Goal: Task Accomplishment & Management: Complete application form

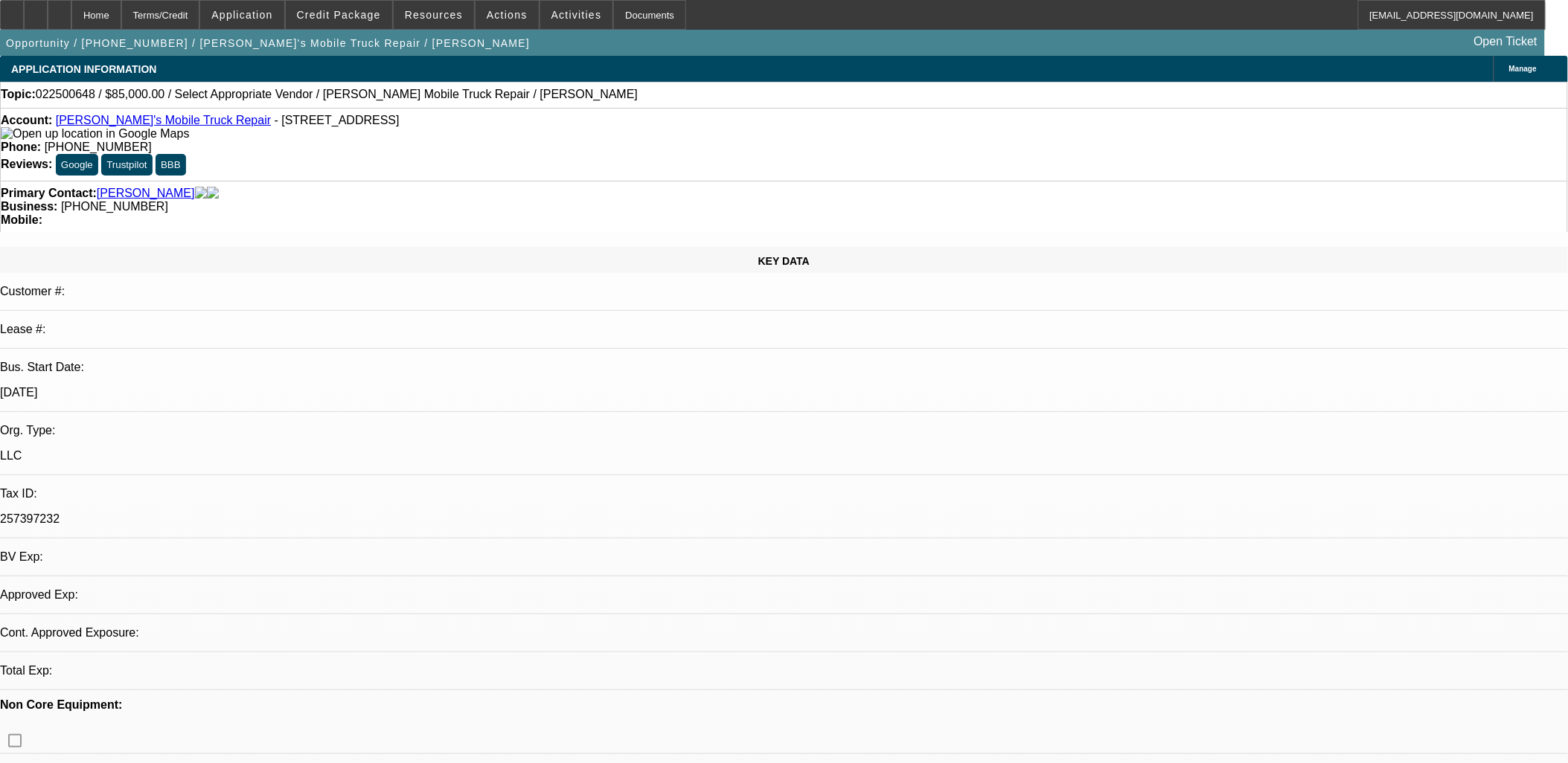
select select "0"
select select "2"
select select "0.1"
select select "1"
select select "2"
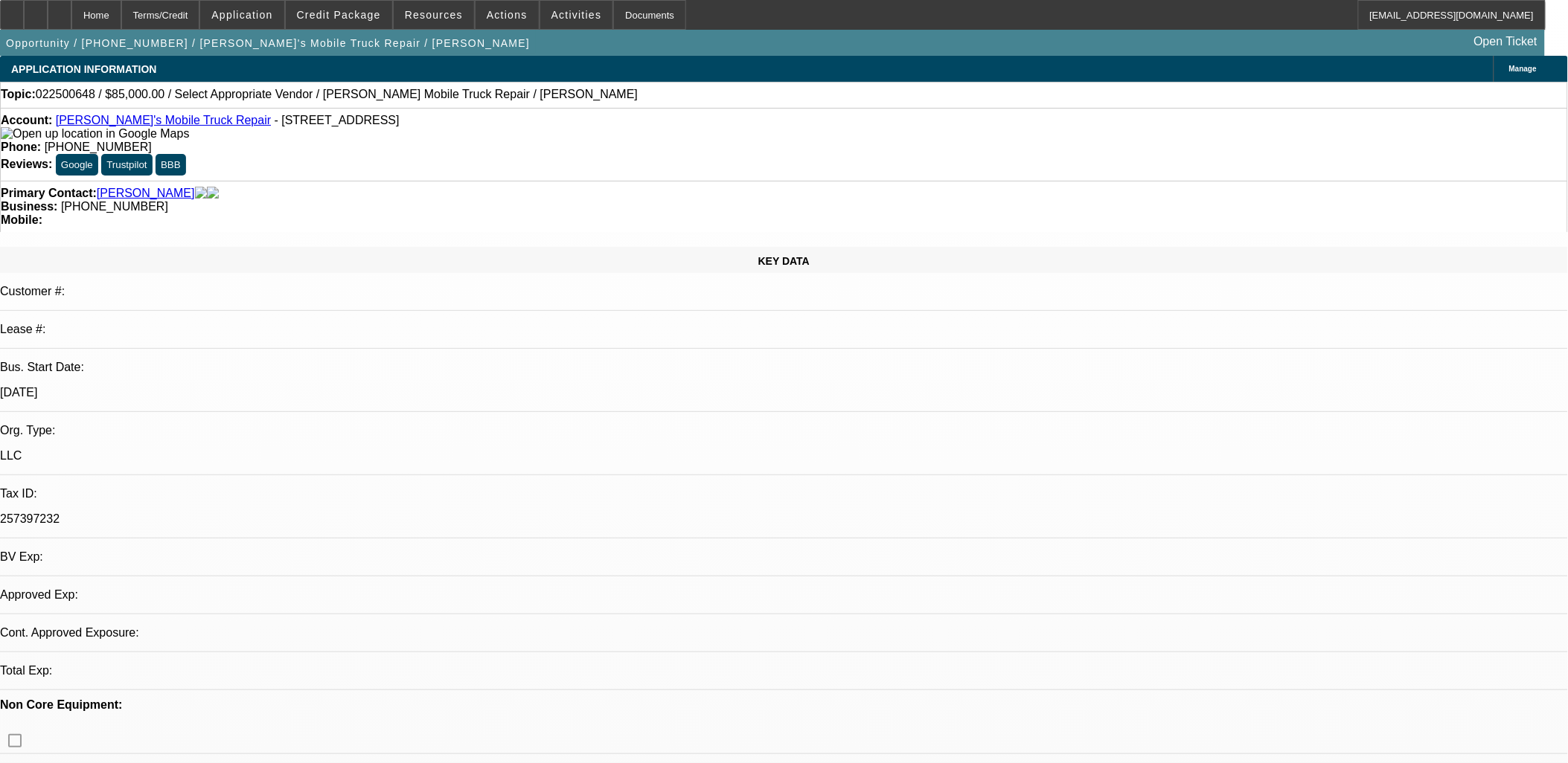
select select "4"
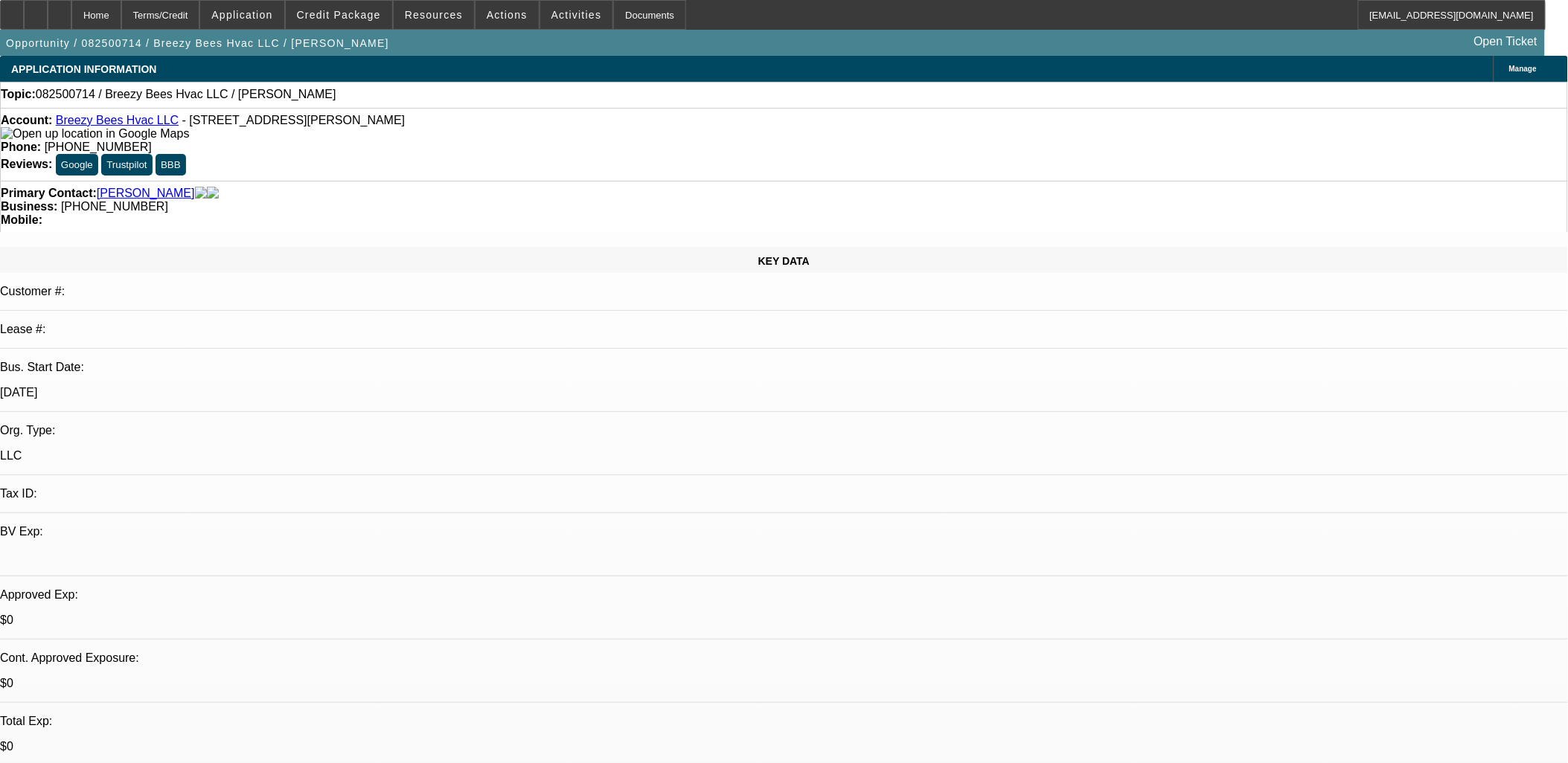
select select "0"
select select "2"
select select "0.1"
select select "1"
select select "2"
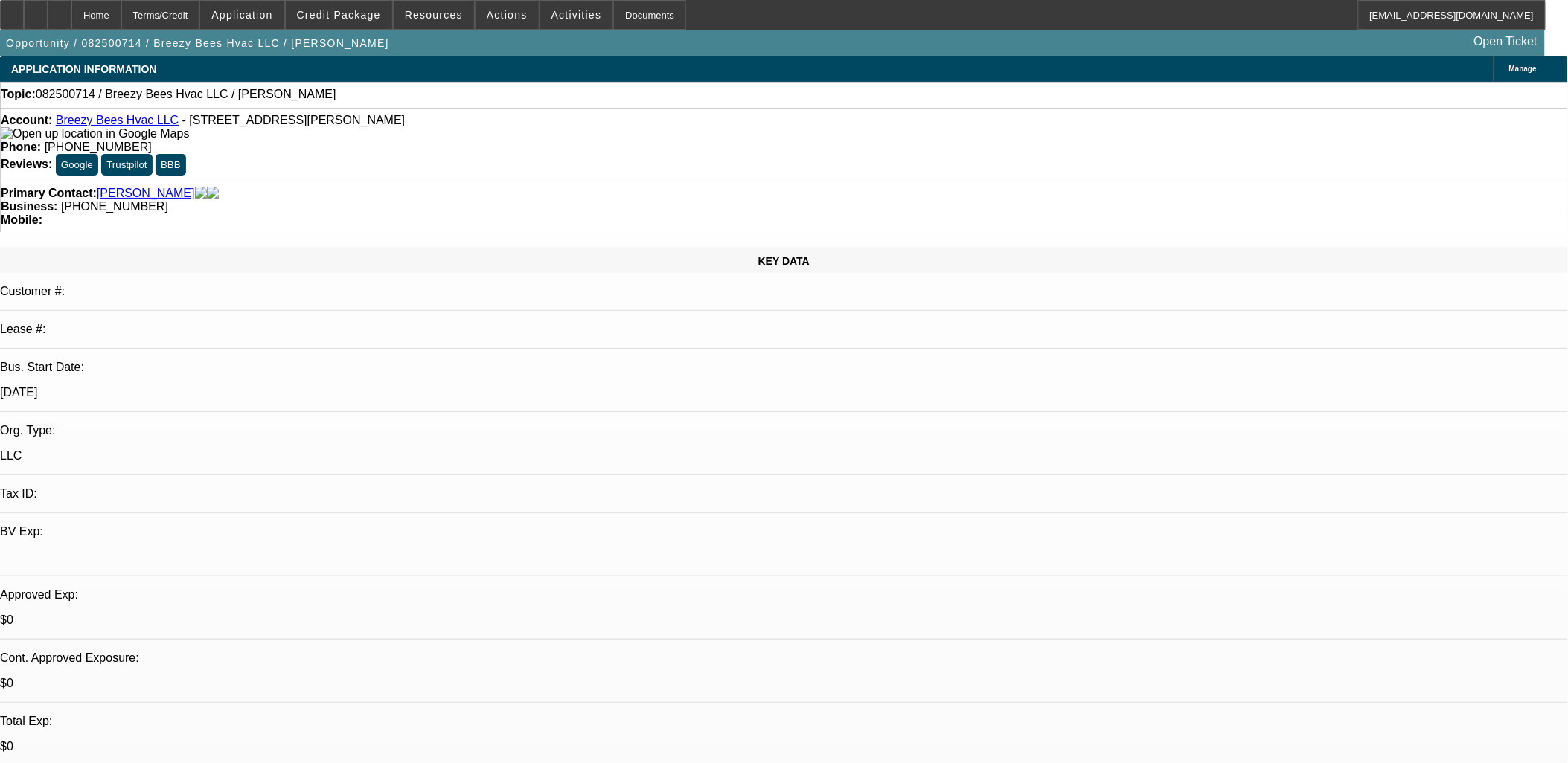
select select "4"
click at [486, 19] on span "Actions" at bounding box center [507, 15] width 41 height 12
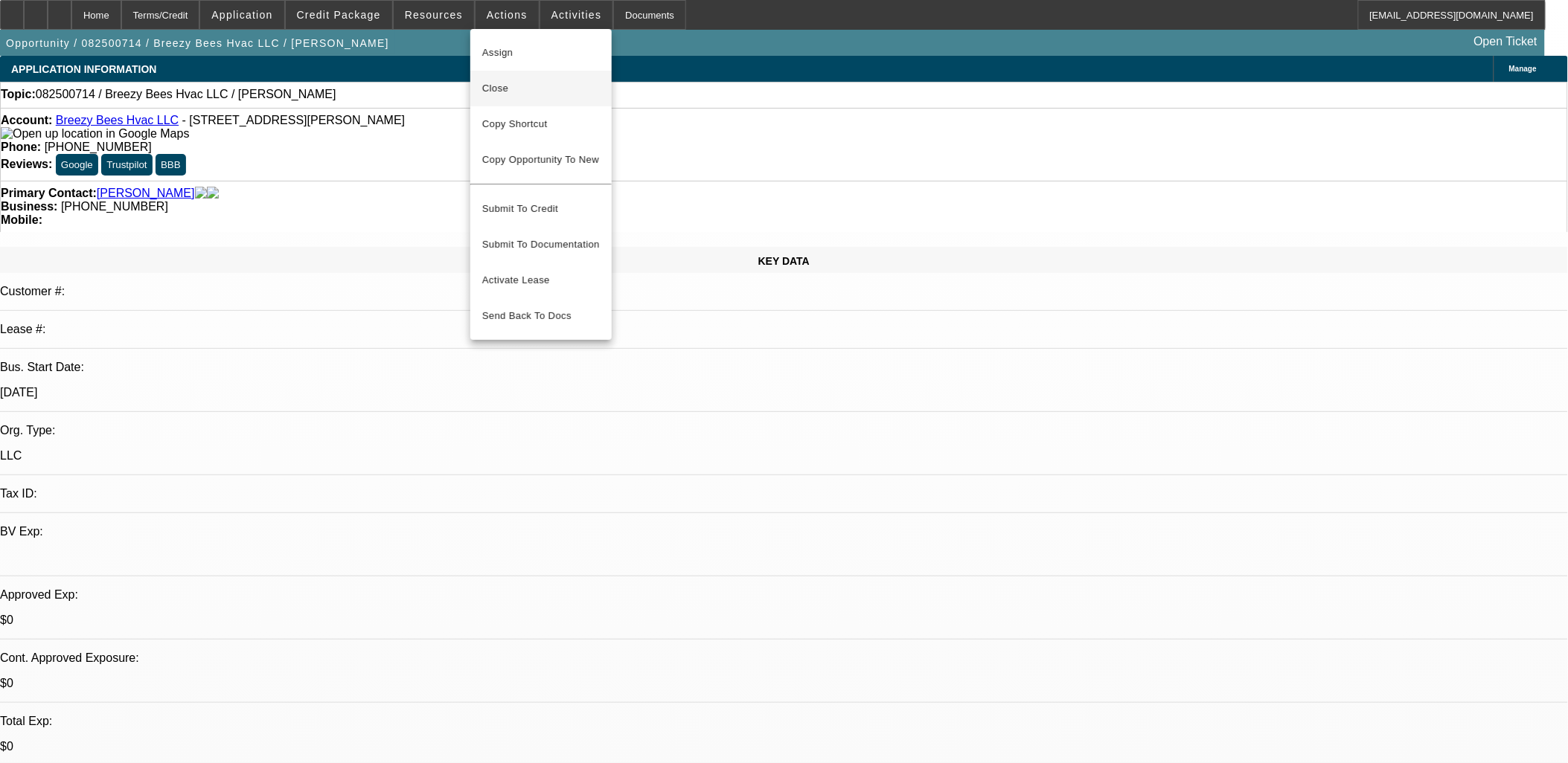
click at [502, 88] on span "Close" at bounding box center [541, 88] width 117 height 18
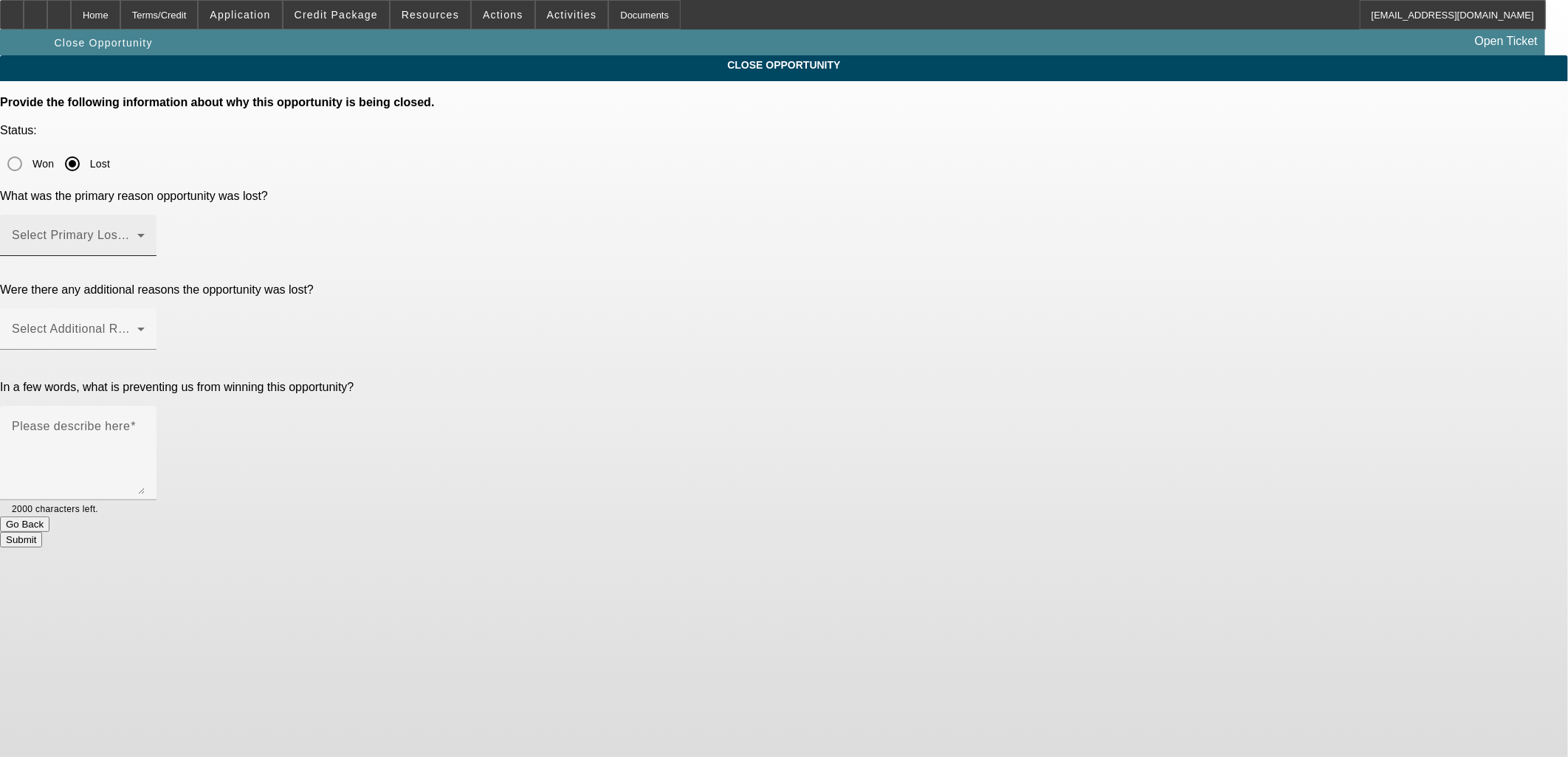
click at [137, 233] on span at bounding box center [74, 242] width 125 height 17
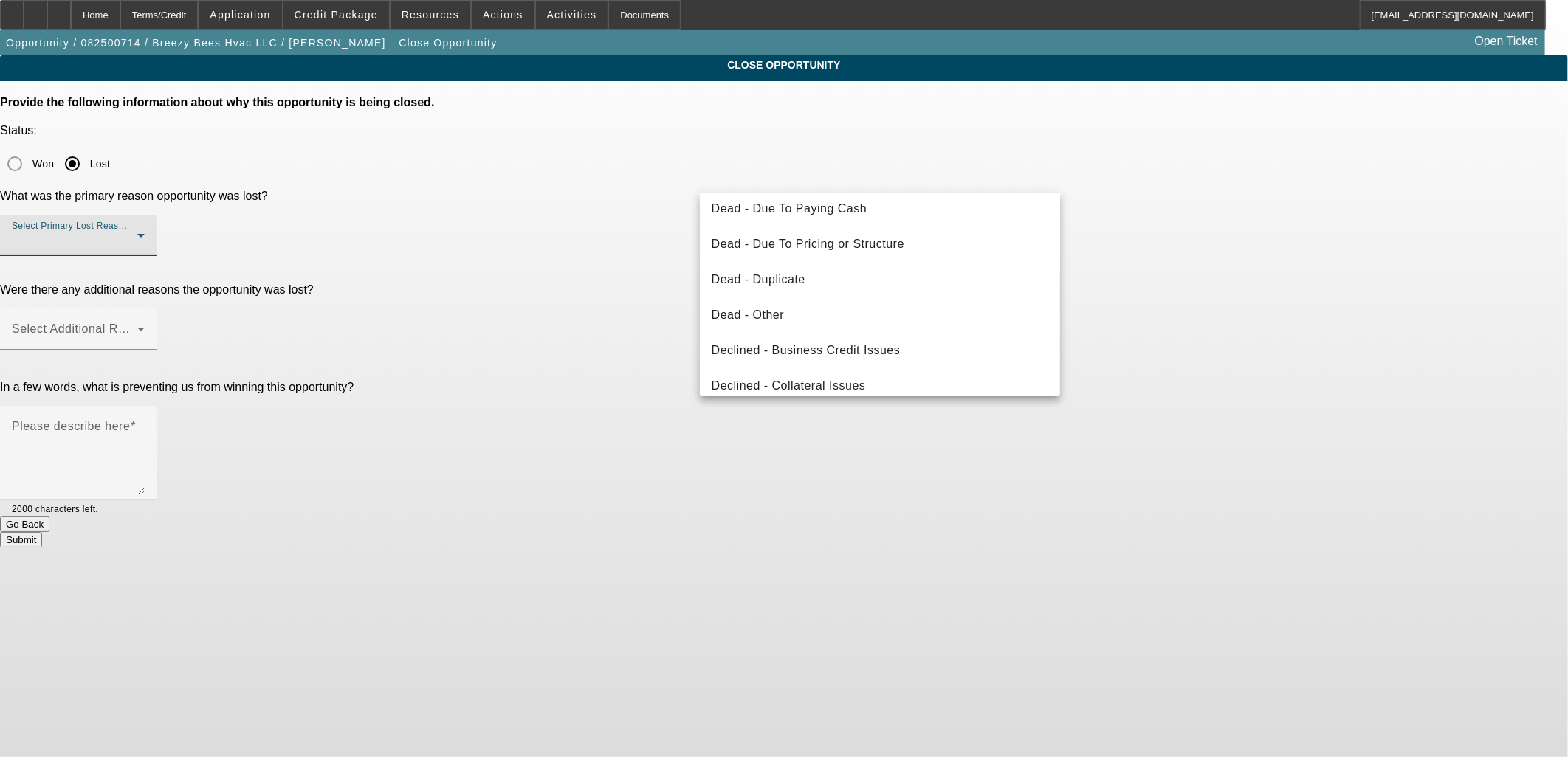
scroll to position [197, 0]
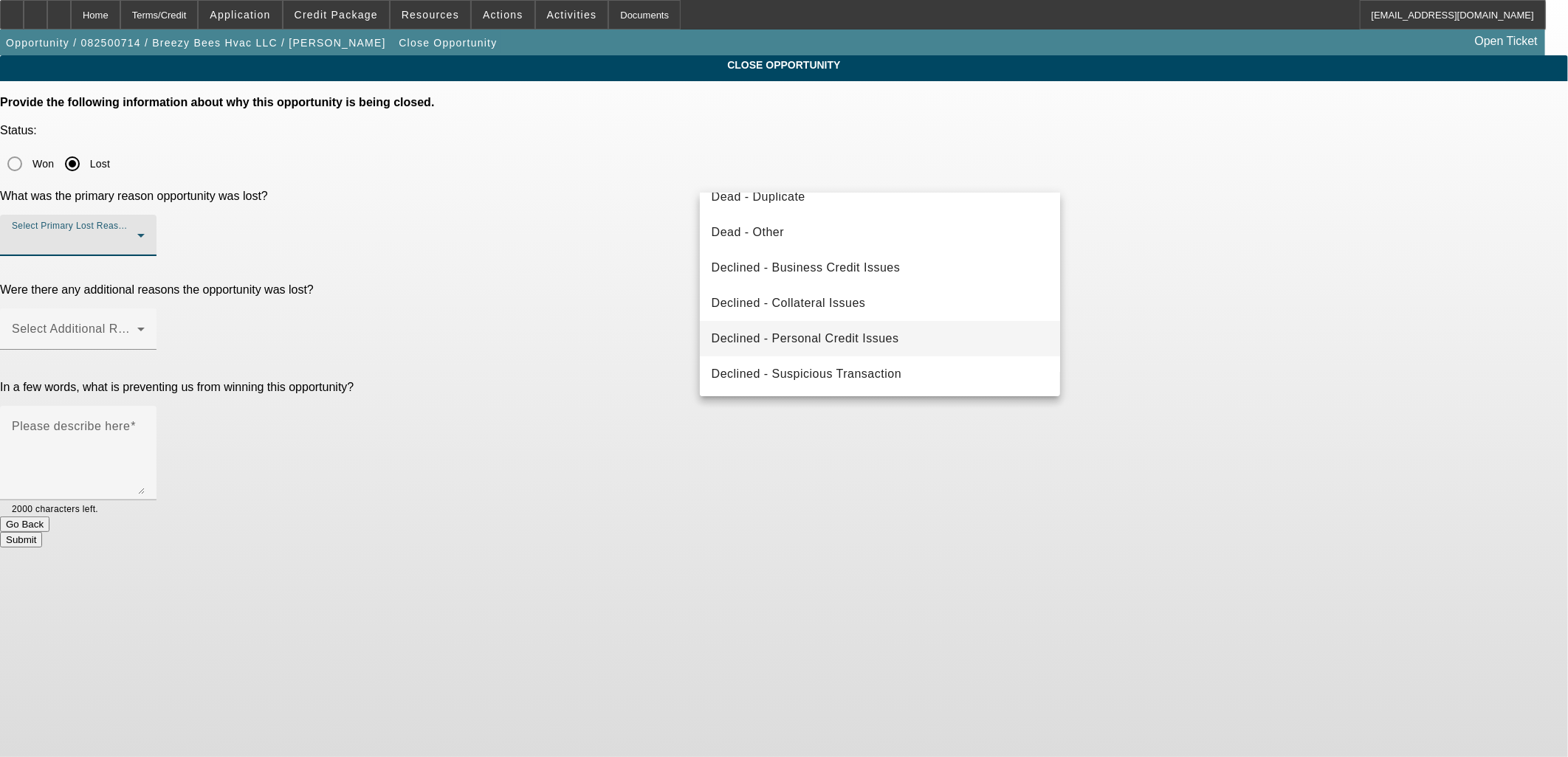
click at [839, 343] on span "Declined - Personal Credit Issues" at bounding box center [804, 339] width 187 height 17
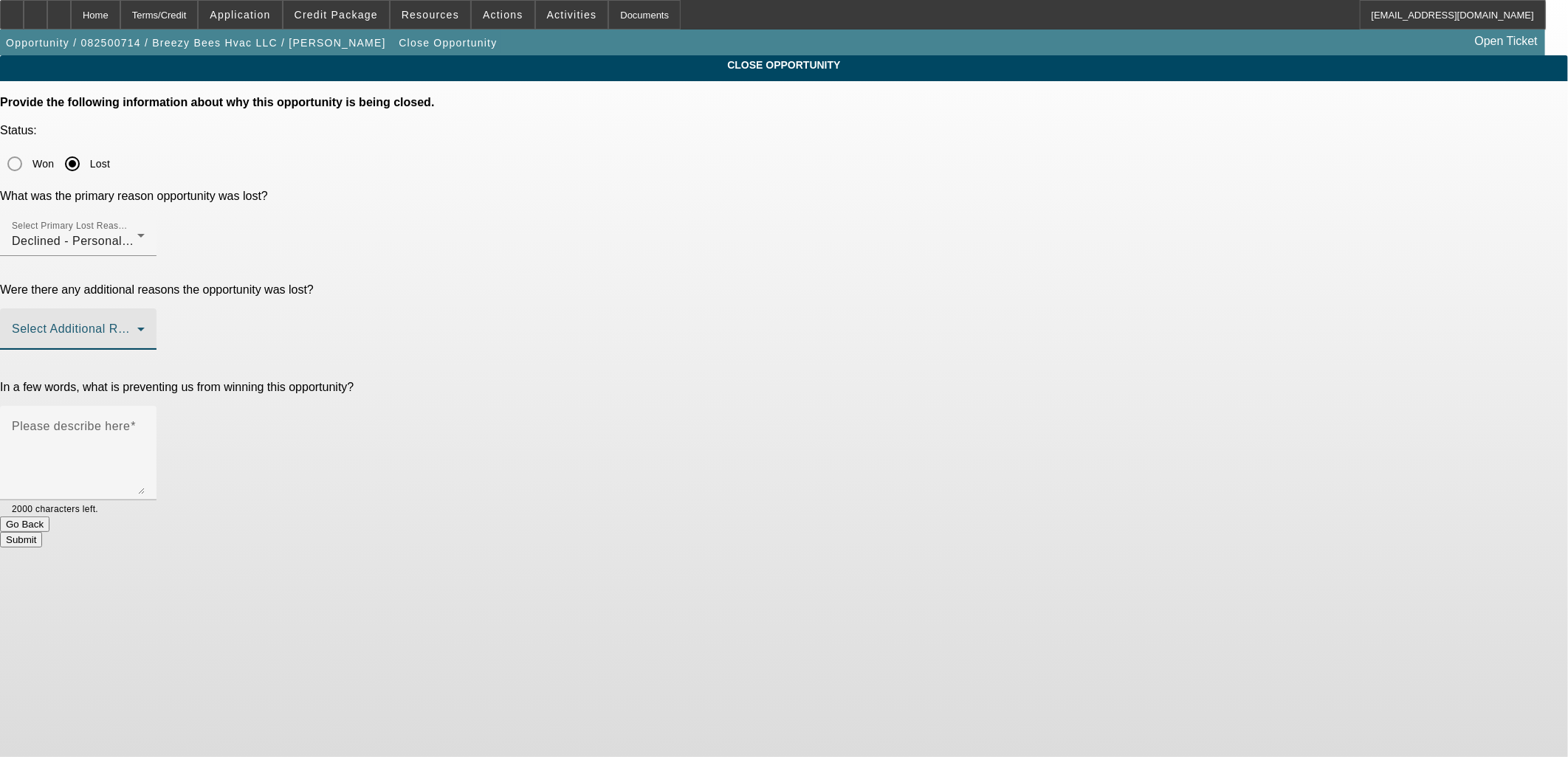
click at [137, 326] on span at bounding box center [74, 335] width 125 height 17
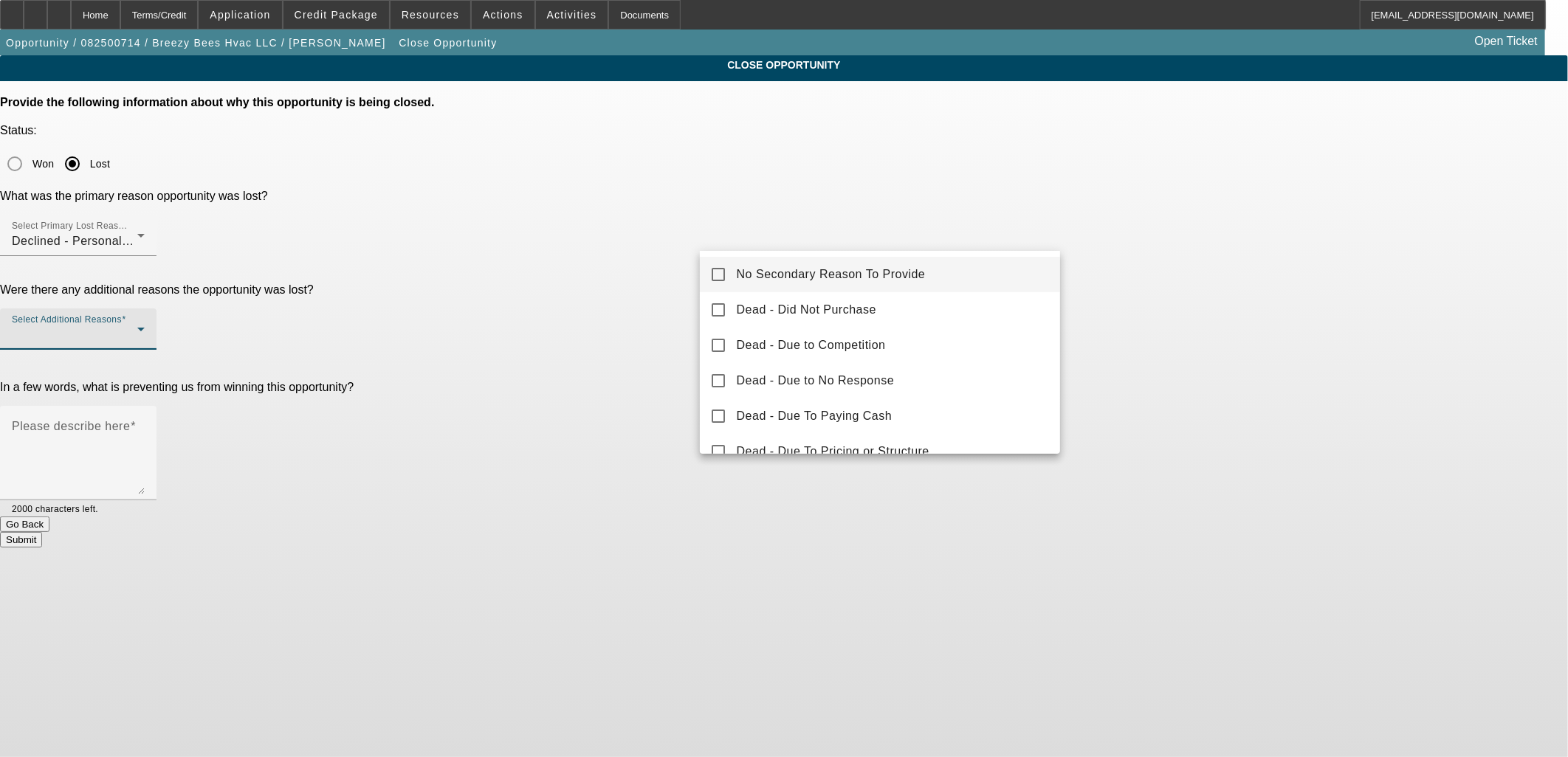
click at [792, 267] on span "No Secondary Reason To Provide" at bounding box center [831, 275] width 189 height 17
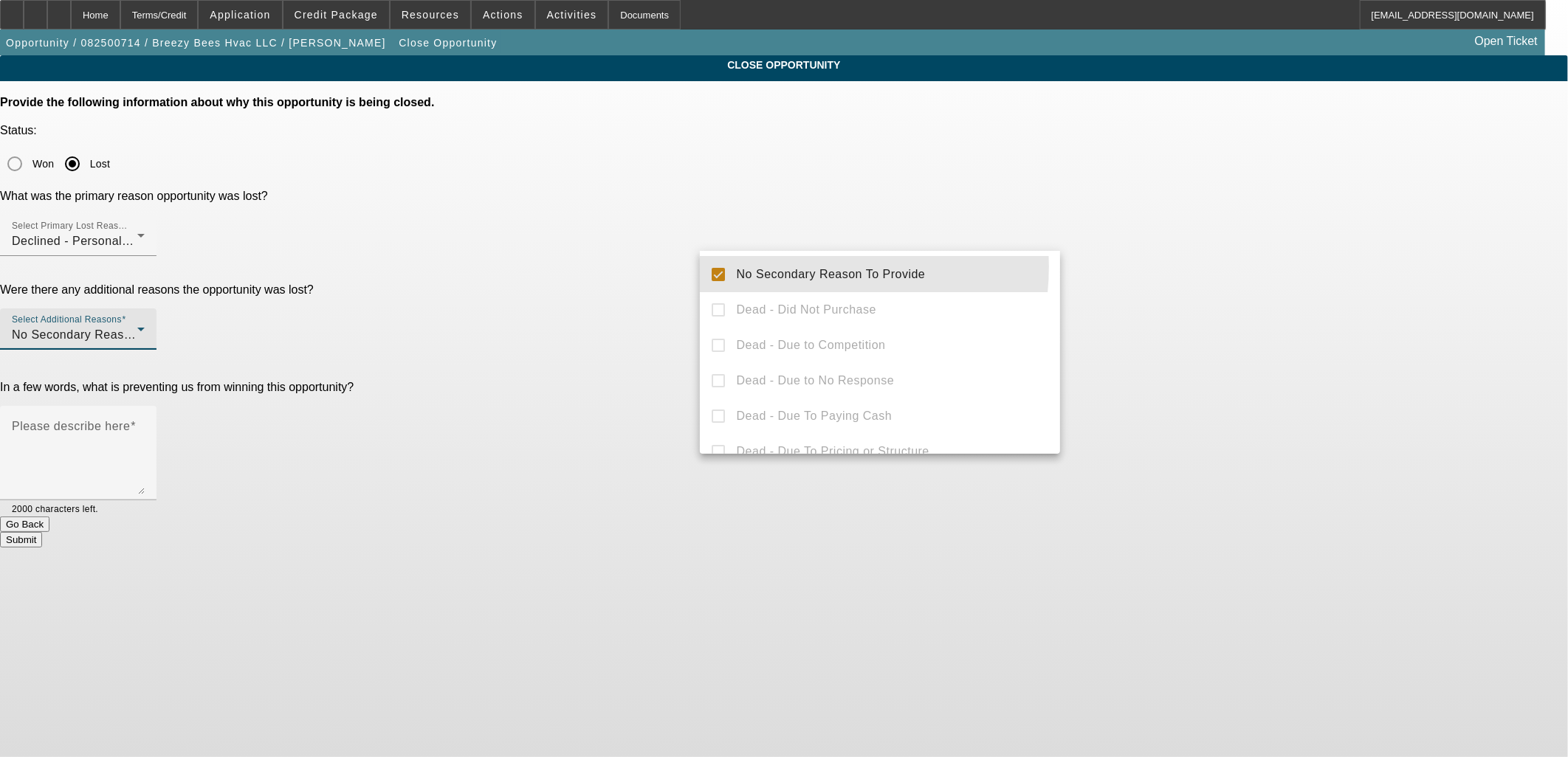
click at [608, 233] on div at bounding box center [784, 378] width 1568 height 757
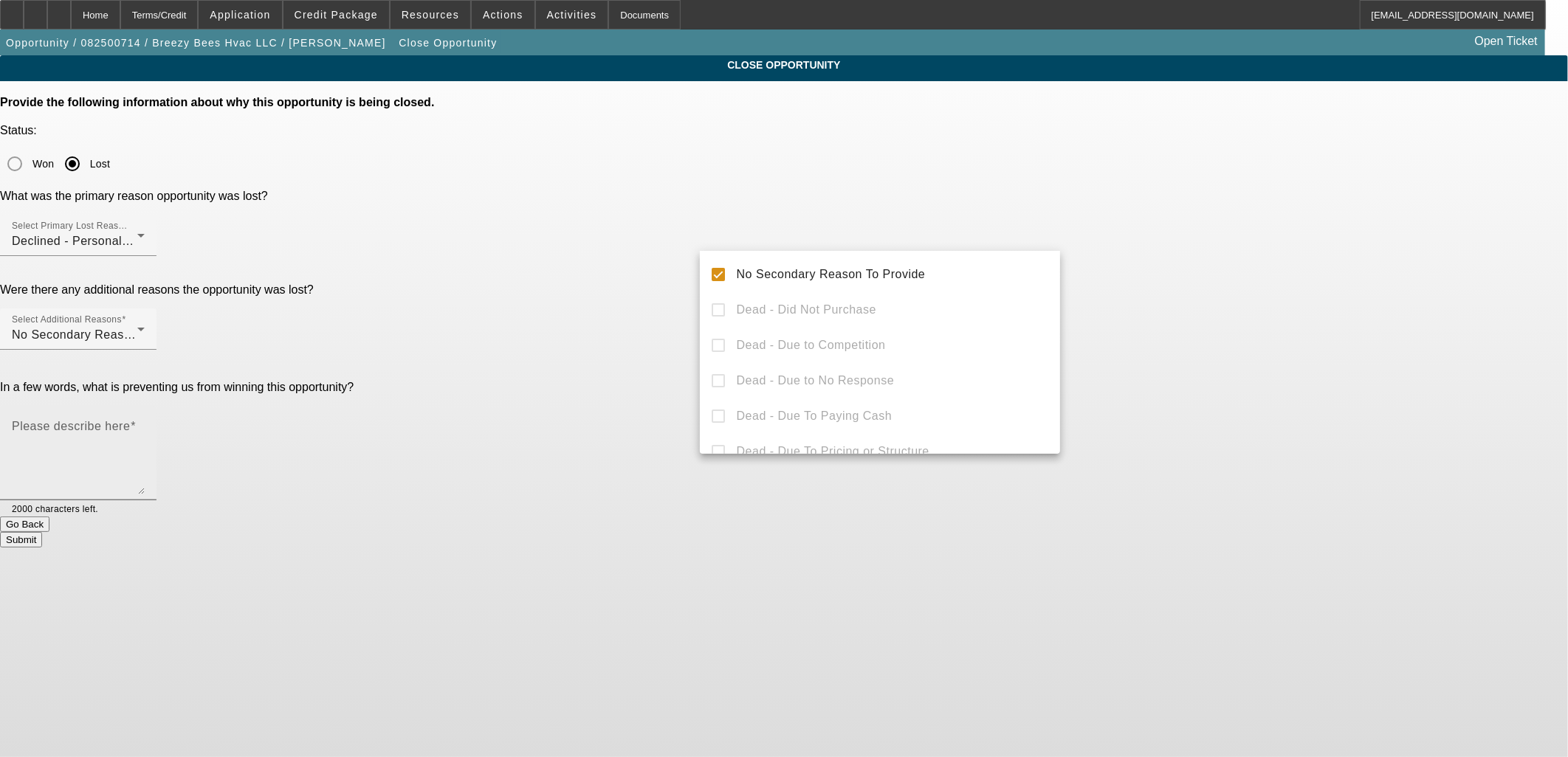
click at [145, 424] on textarea "Please describe here" at bounding box center [78, 459] width 133 height 71
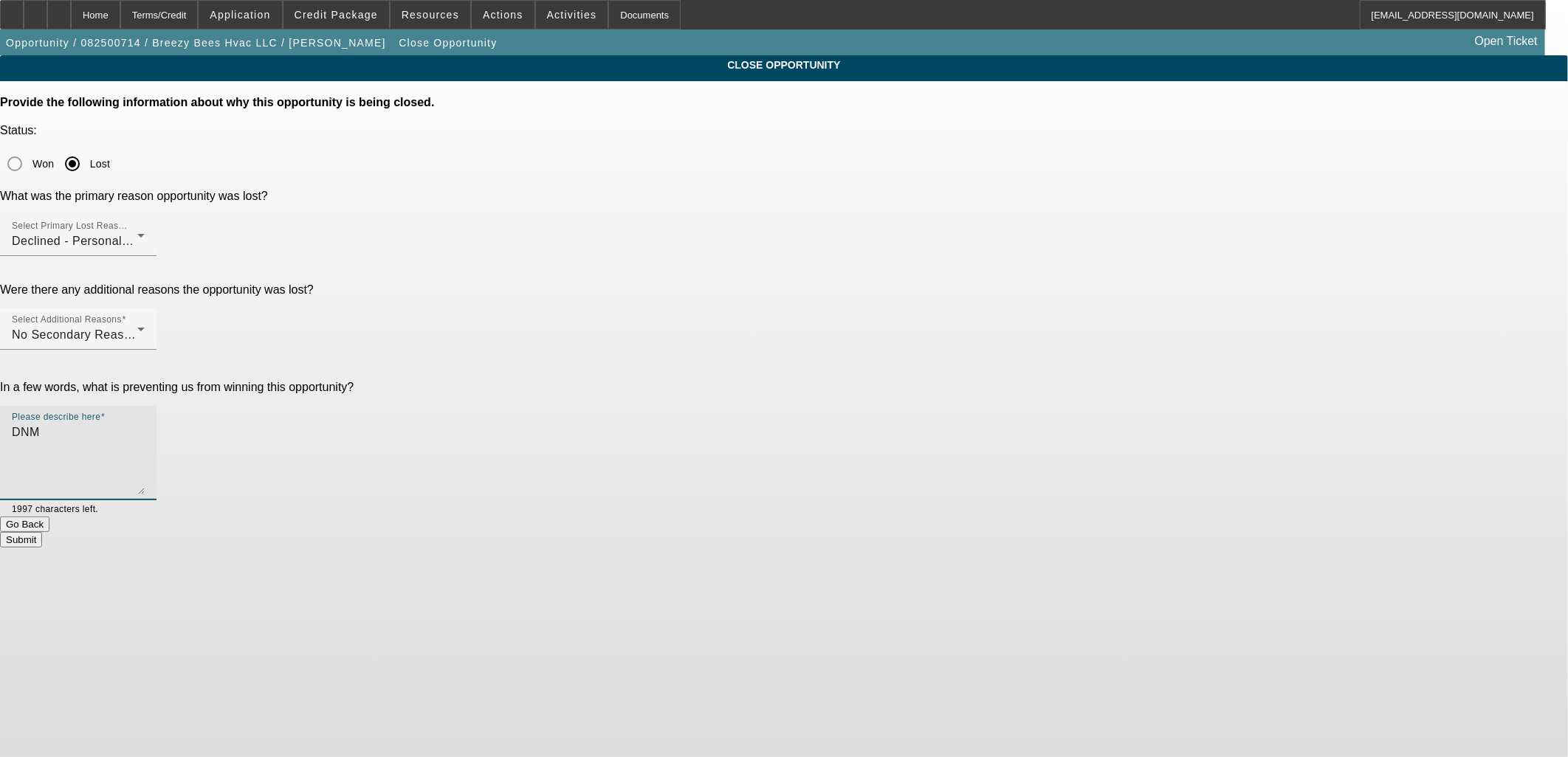
type textarea "DNM"
click at [42, 532] on button "Submit" at bounding box center [20, 540] width 42 height 16
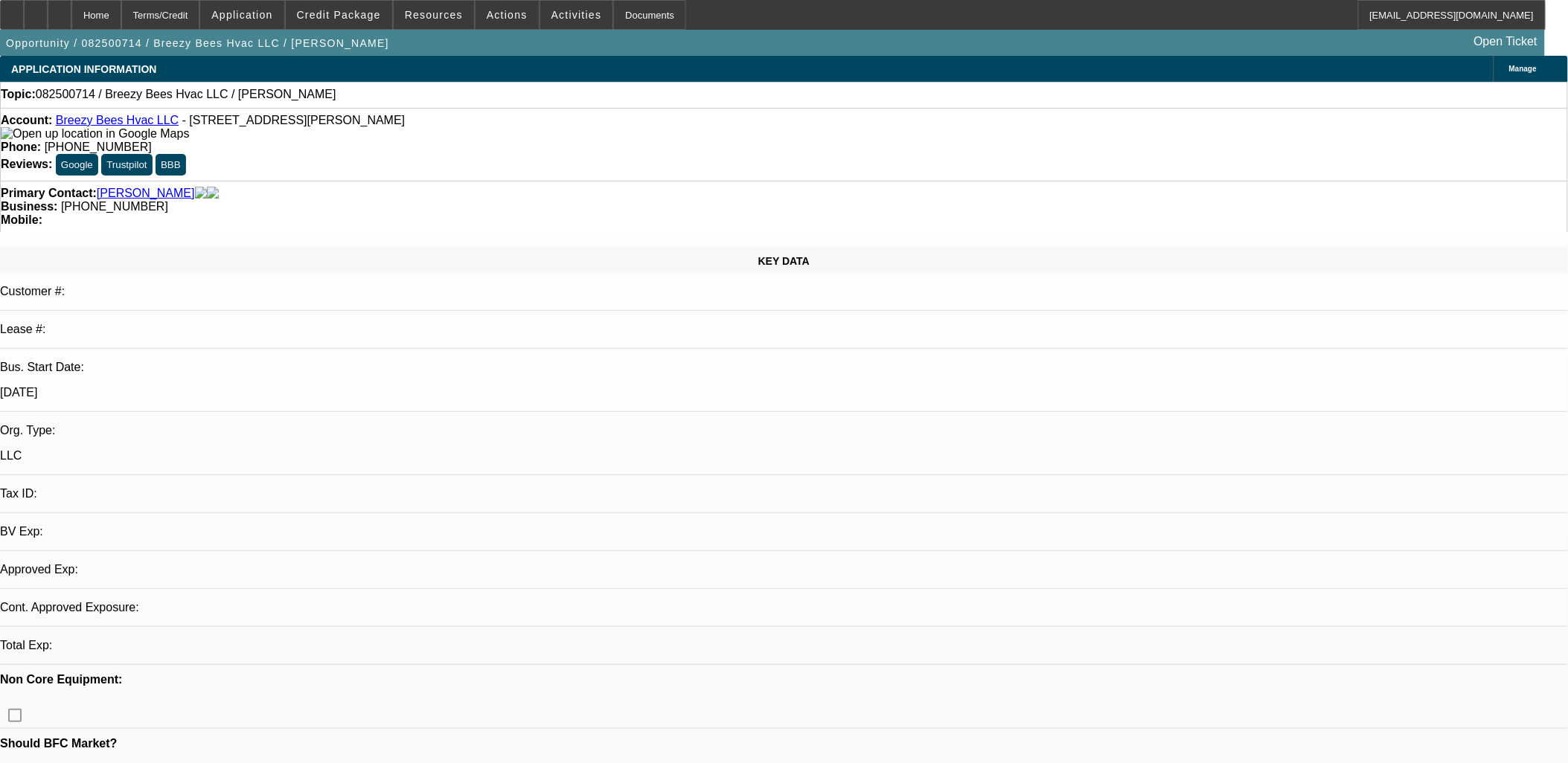
select select "0"
select select "2"
select select "0.1"
select select "4"
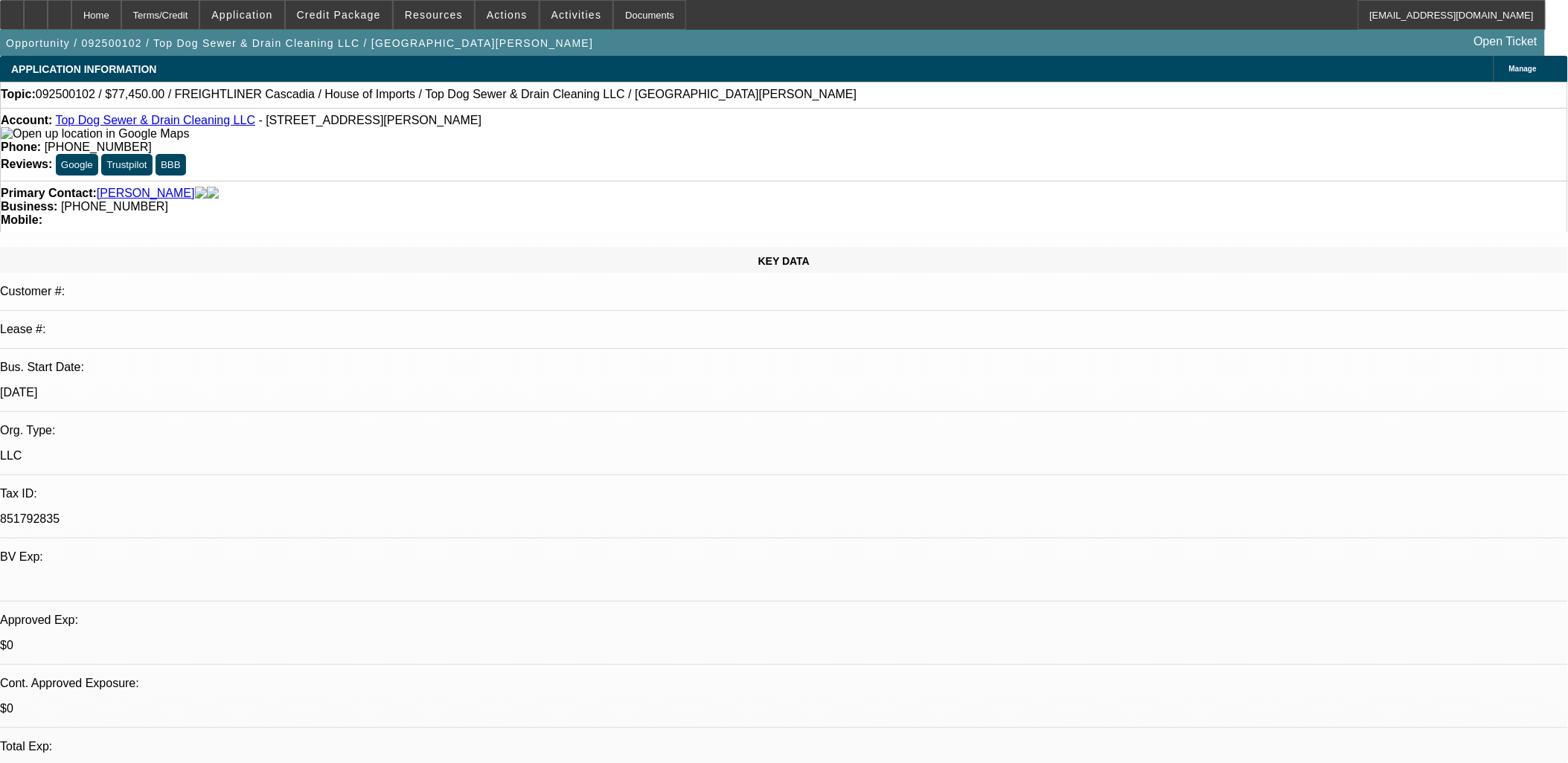
select select "0"
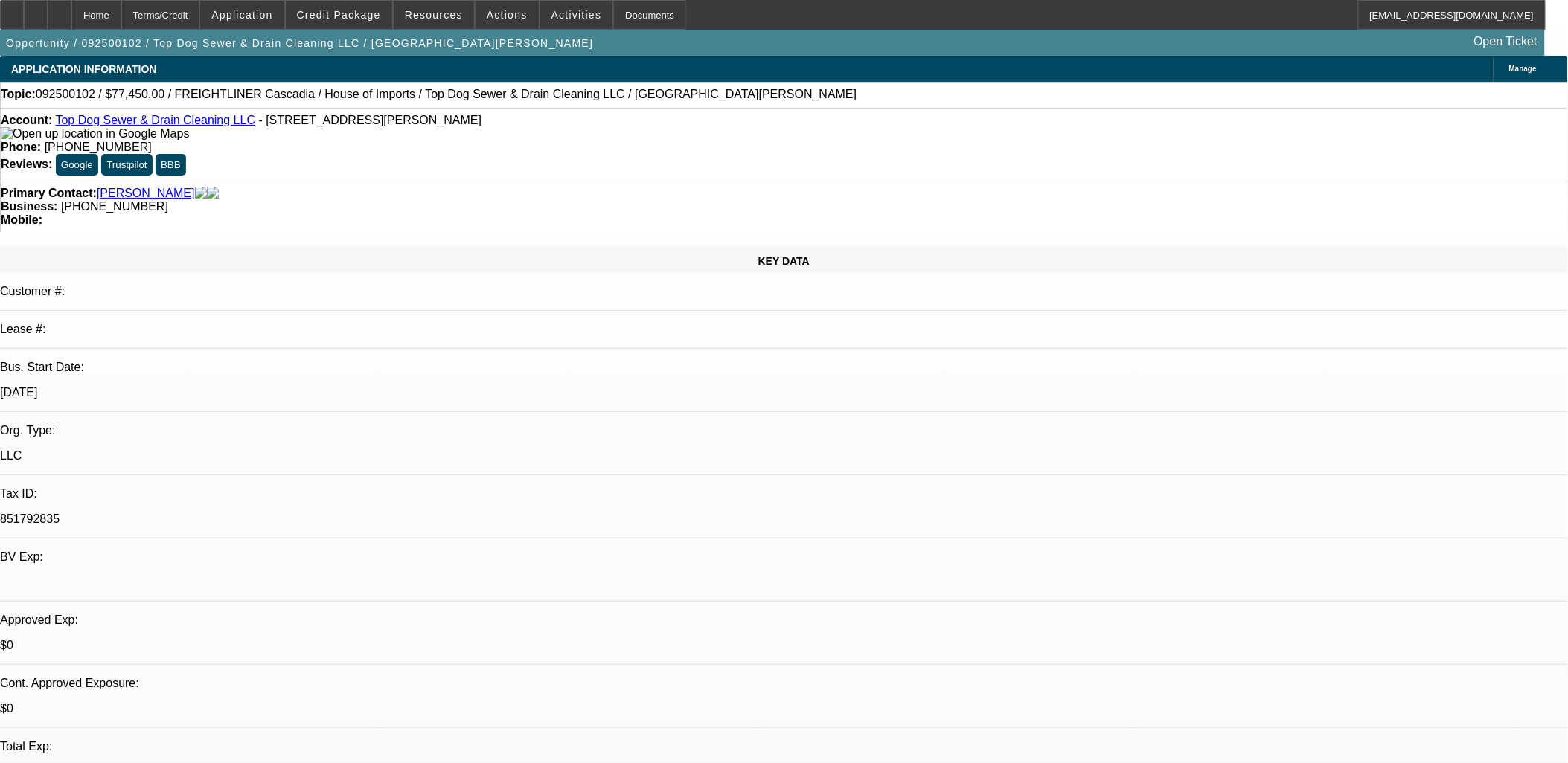
select select "0"
select select "2"
select select "0.1"
select select "0"
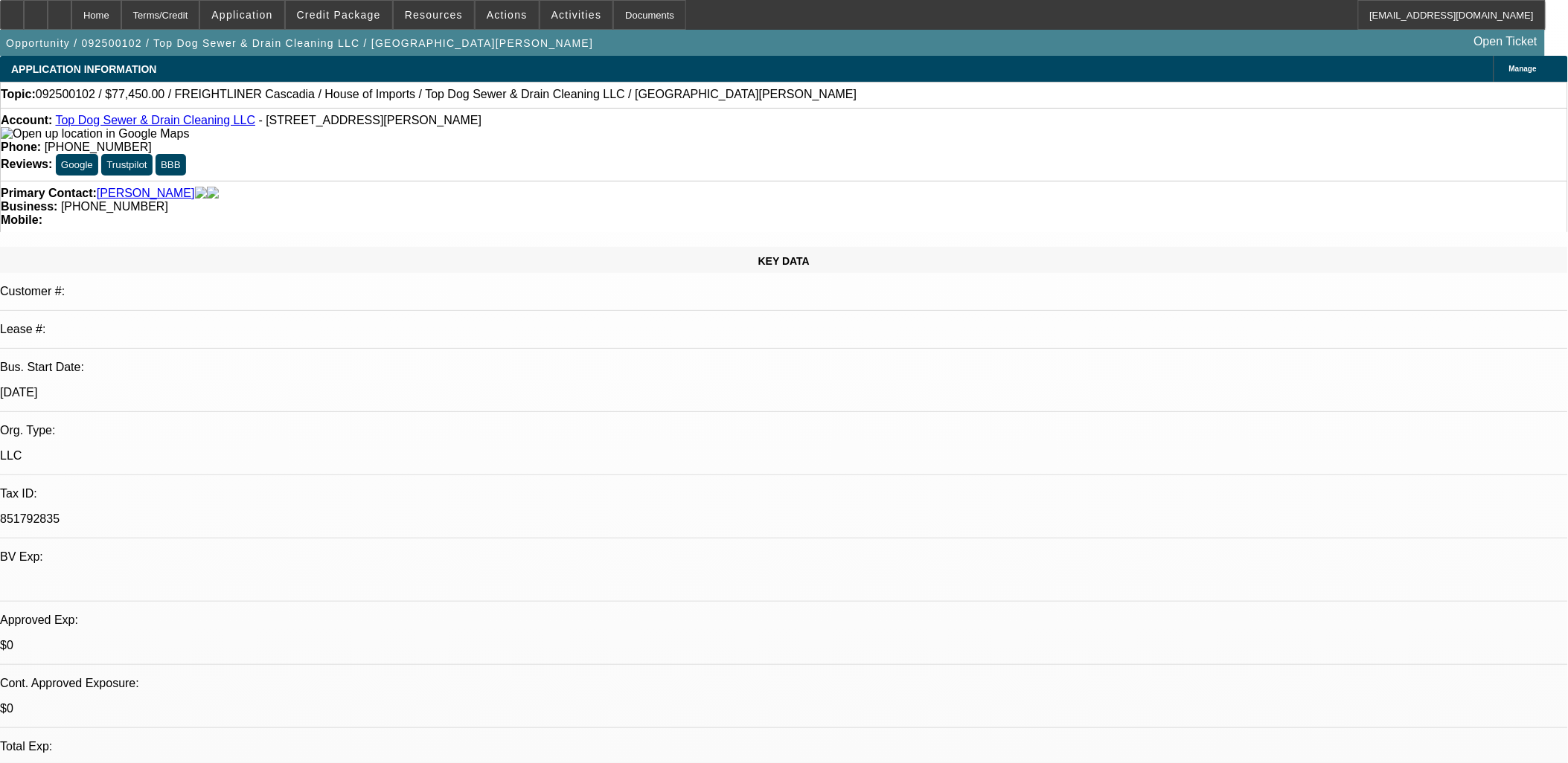
select select "0"
select select "1"
select select "2"
select select "1"
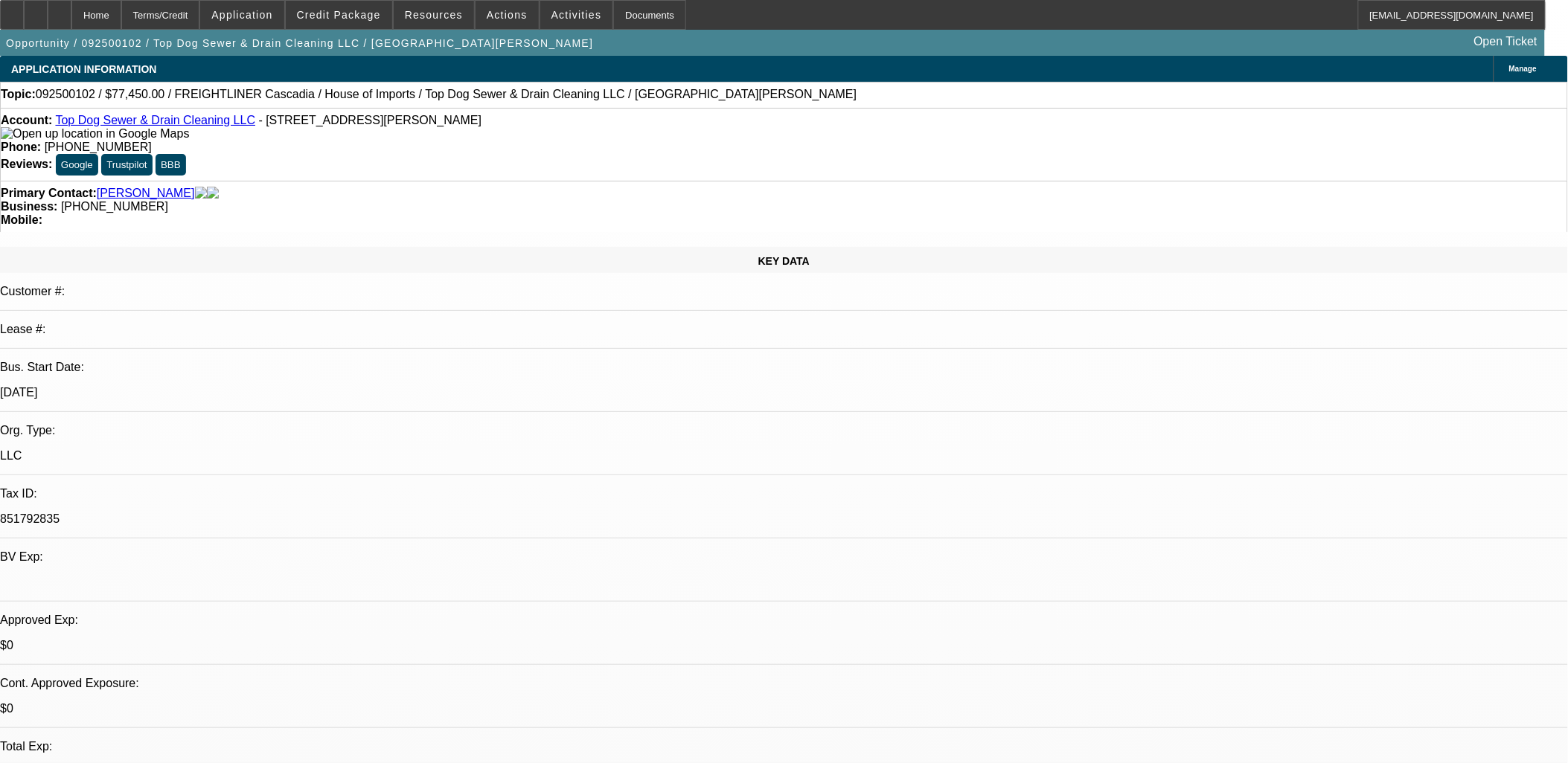
select select "1"
select select "2"
select select "1"
select select "2"
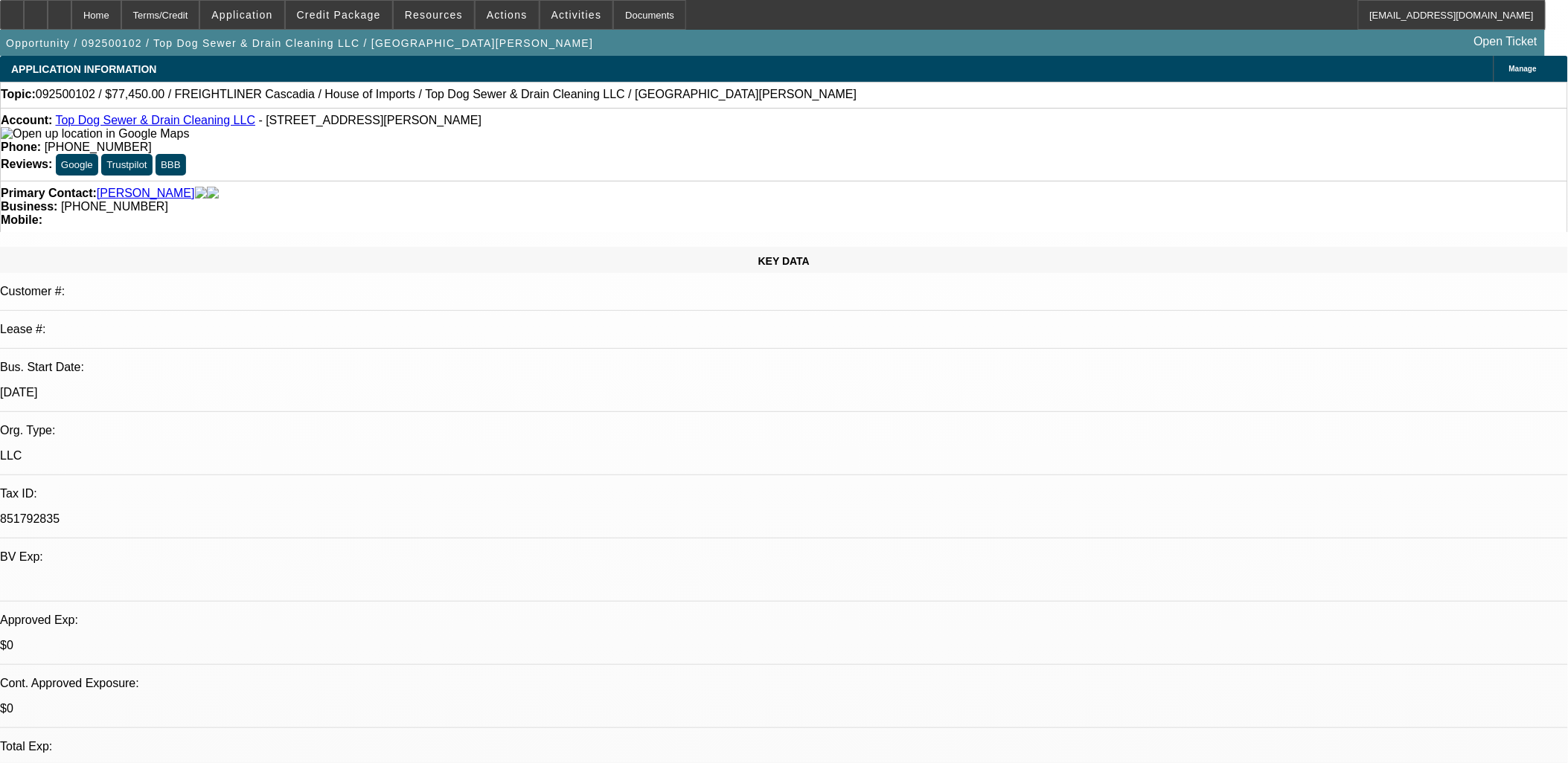
select select "4"
select select "1"
select select "2"
select select "1"
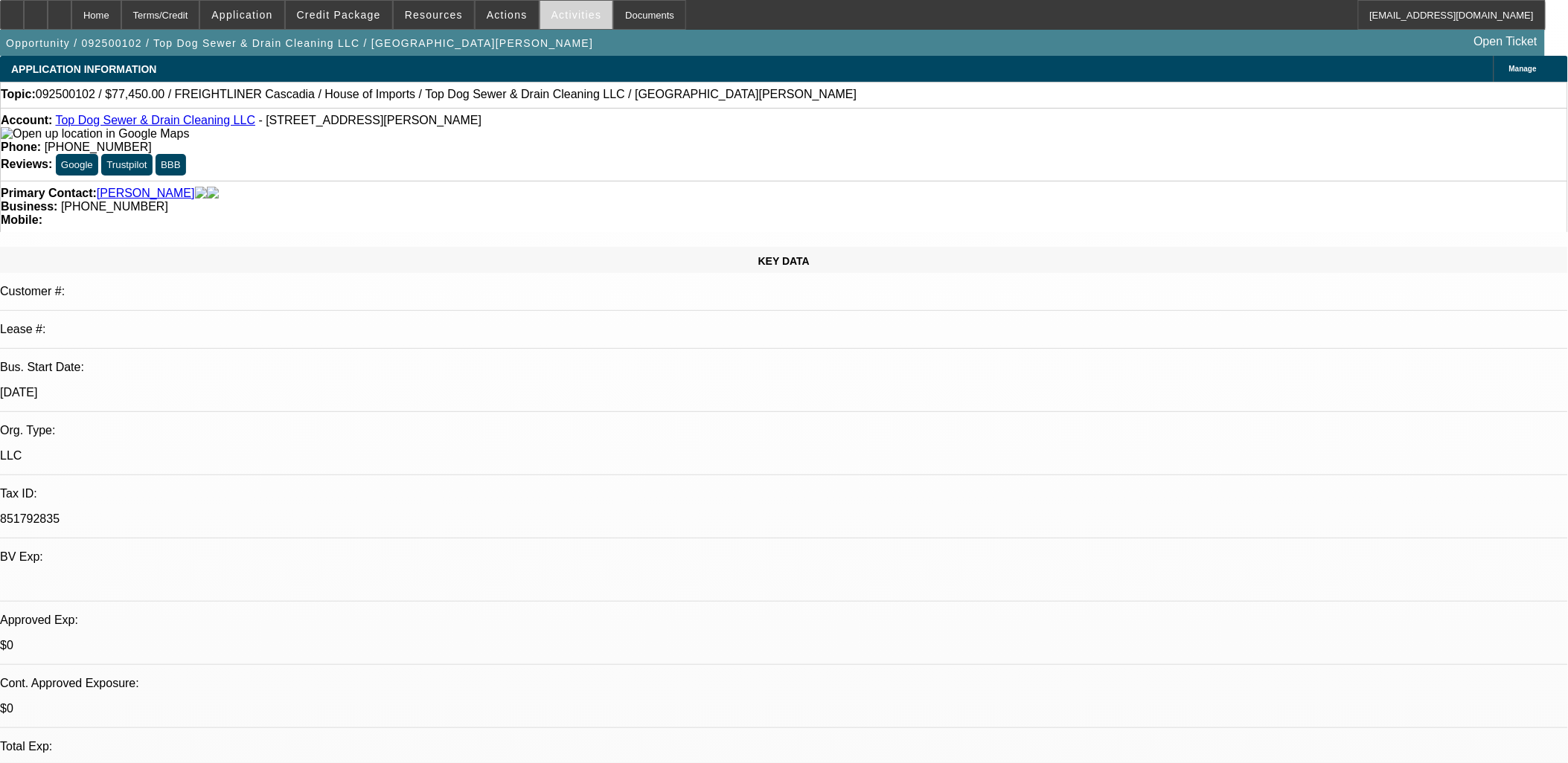
click at [543, 22] on span at bounding box center [576, 15] width 73 height 36
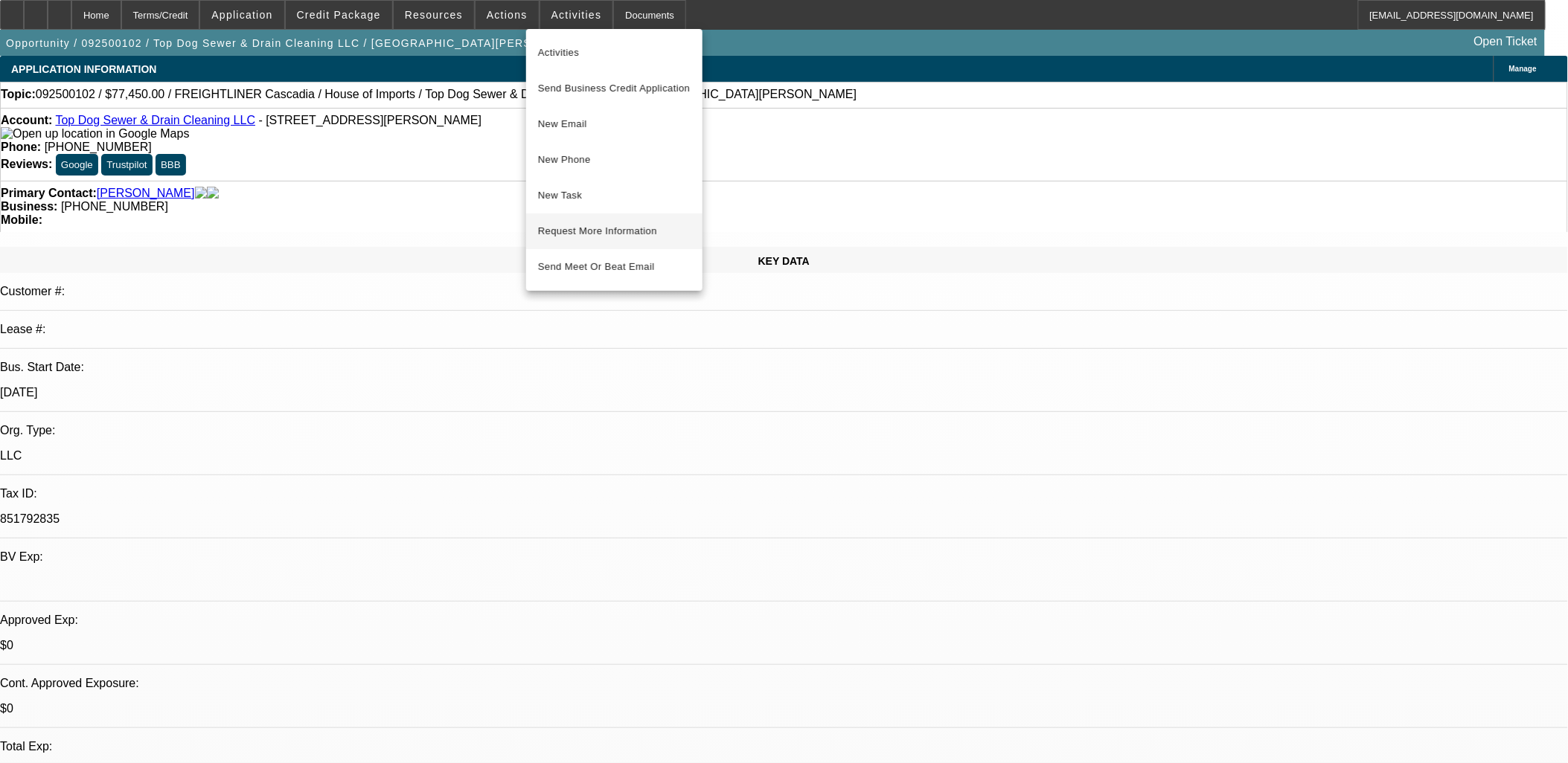
click at [573, 229] on span "Request More Information" at bounding box center [614, 231] width 153 height 18
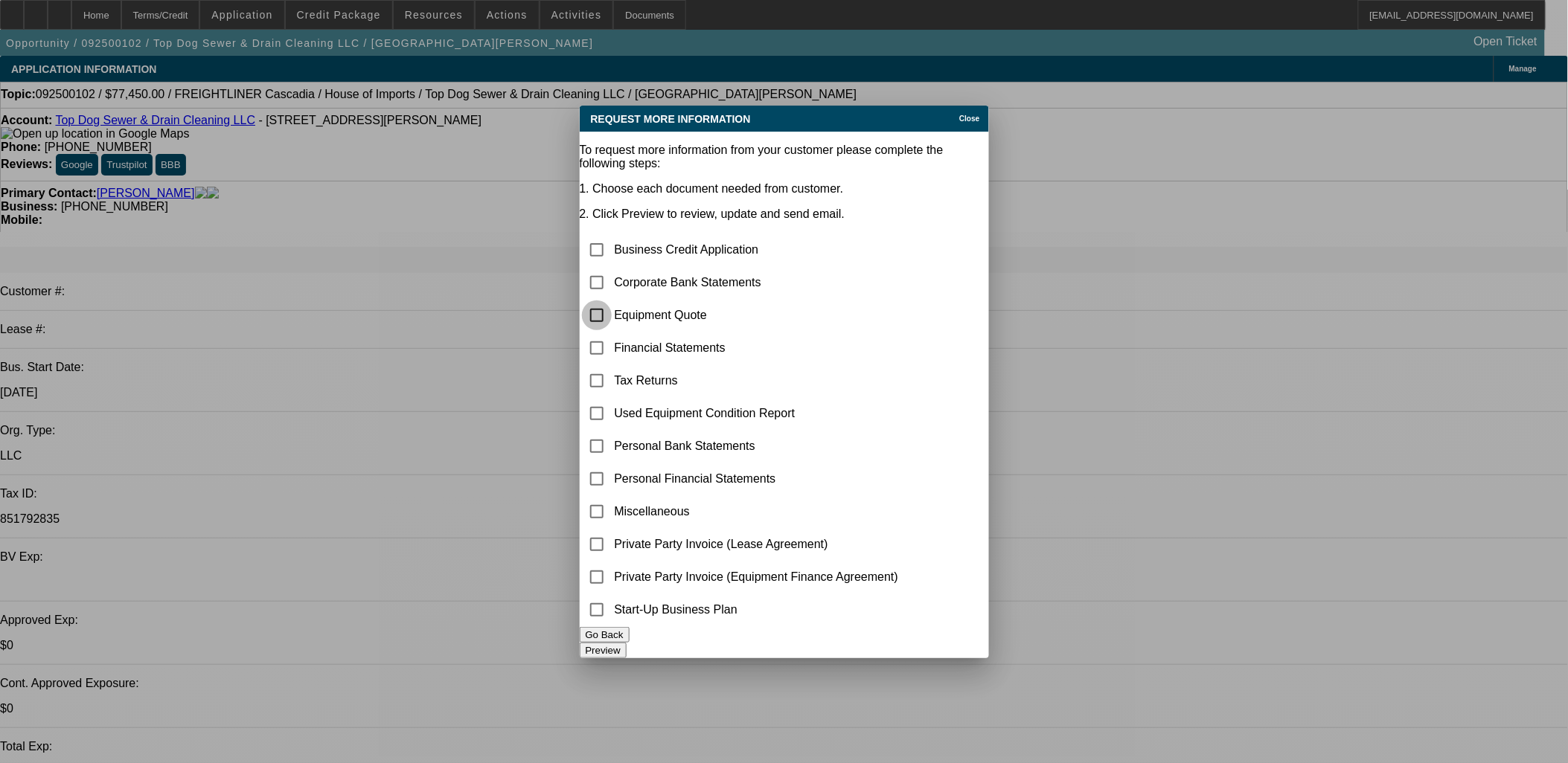
click at [611, 300] on input "checkbox" at bounding box center [597, 315] width 29 height 29
checkbox input "true"
click at [626, 643] on button "Preview" at bounding box center [604, 651] width 47 height 16
